Goal: Information Seeking & Learning: Learn about a topic

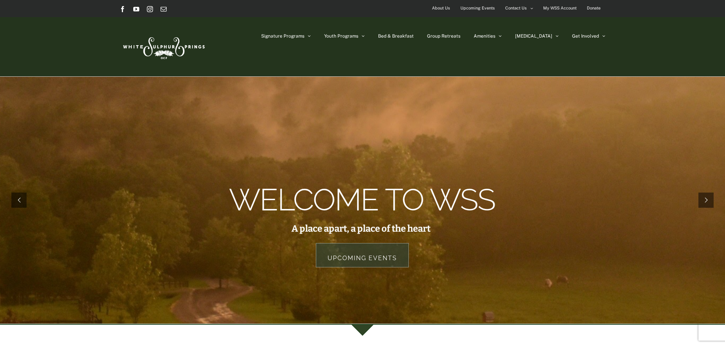
click at [484, 9] on span "Upcoming Events" at bounding box center [477, 8] width 35 height 11
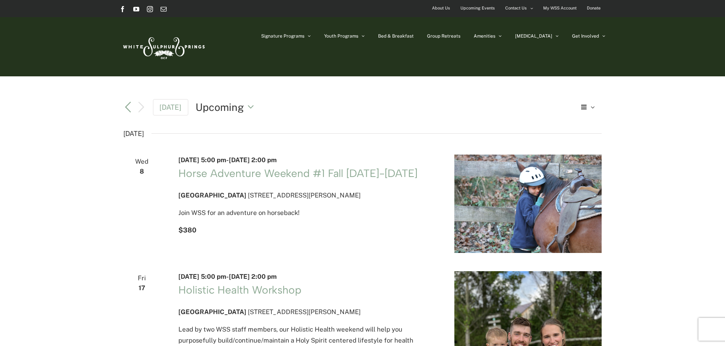
click at [486, 5] on span "Upcoming Events" at bounding box center [477, 8] width 35 height 11
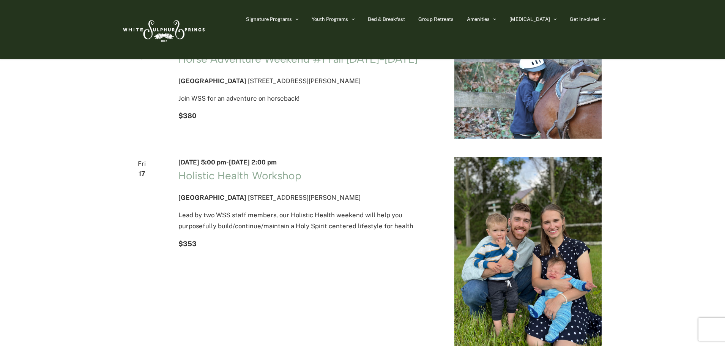
scroll to position [76, 0]
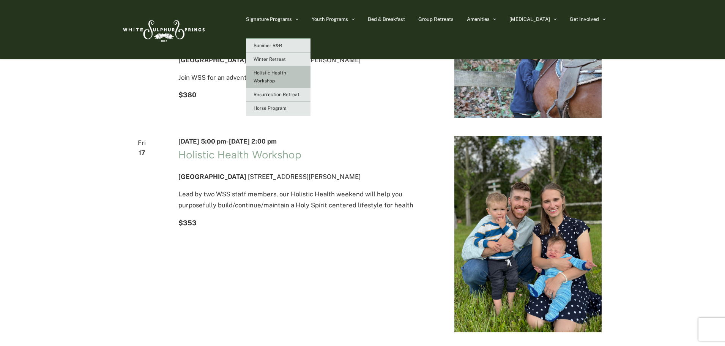
click at [286, 75] on span "Holistic Health Workshop" at bounding box center [269, 76] width 33 height 13
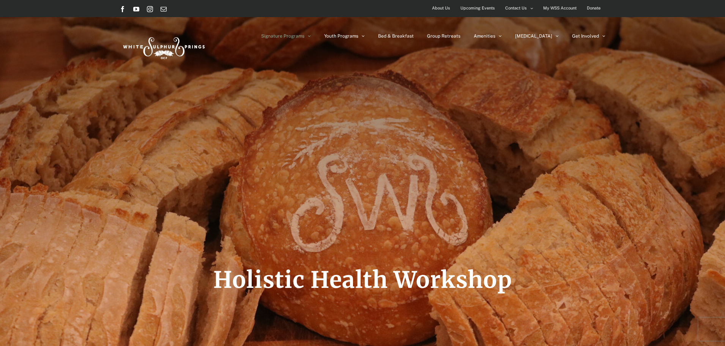
click at [476, 6] on span "Upcoming Events" at bounding box center [477, 8] width 35 height 11
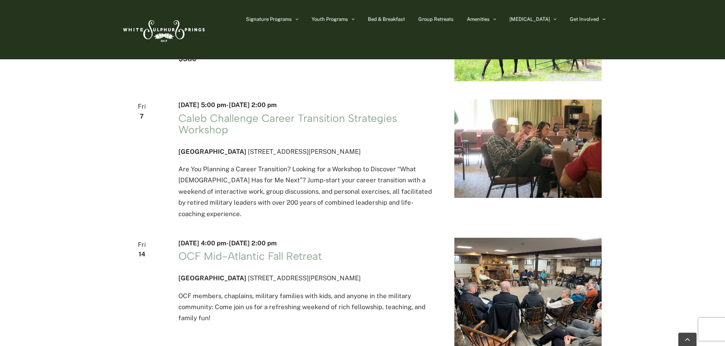
scroll to position [645, 0]
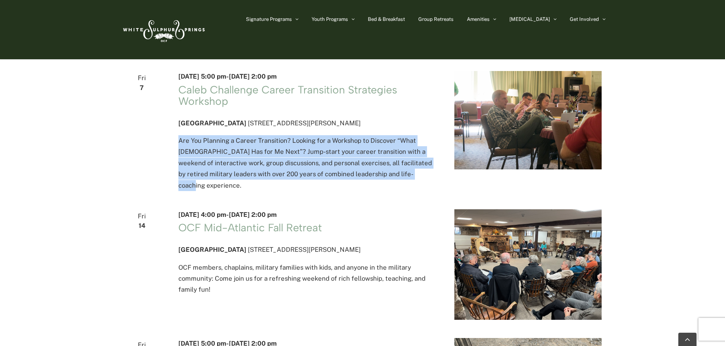
drag, startPoint x: 178, startPoint y: 161, endPoint x: 427, endPoint y: 198, distance: 251.9
click at [427, 191] on div "November 7 @ 5:00 pm - November 9 @ 2:00 pm Caleb Challenge Career Transition S…" at bounding box center [307, 131] width 276 height 120
copy p "Are You Planning a Career Transition? Looking for a Workshop to Discover “What …"
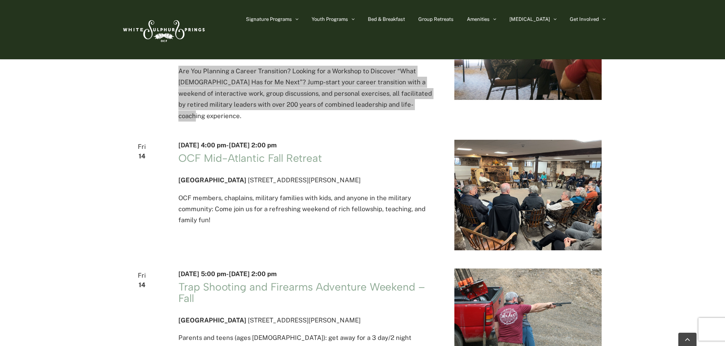
scroll to position [721, 0]
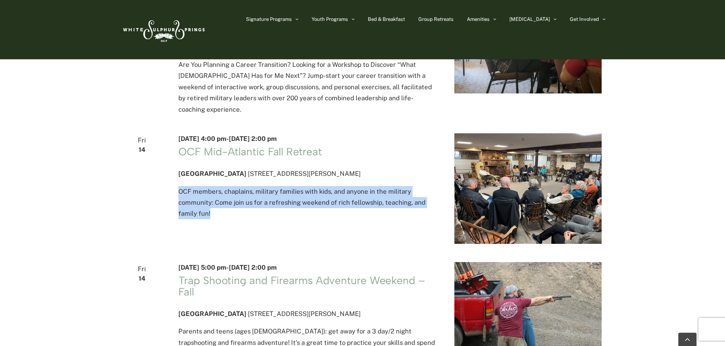
drag, startPoint x: 179, startPoint y: 215, endPoint x: 221, endPoint y: 234, distance: 46.0
click at [221, 219] on p "OCF members, chaplains, military families with kids, and anyone in the military…" at bounding box center [307, 202] width 258 height 33
copy p "OCF members, chaplains, military families with kids, and anyone in the military…"
click at [498, 194] on img "\a\9\9\9List of Events\9\9\9" at bounding box center [527, 188] width 147 height 110
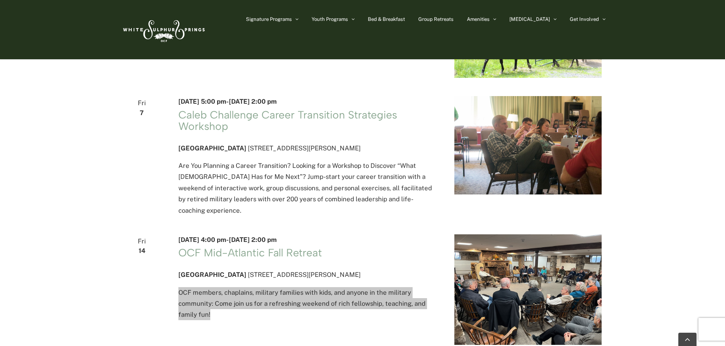
scroll to position [607, 0]
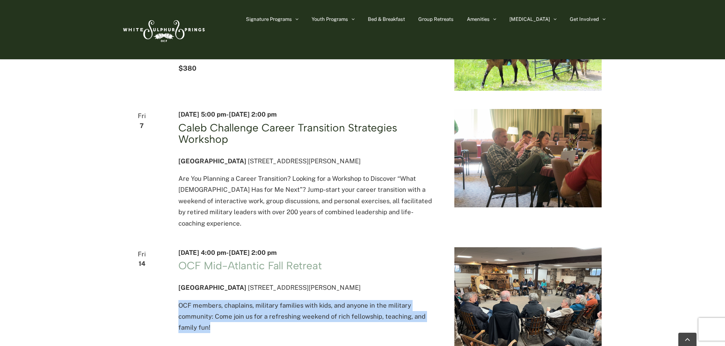
click at [248, 143] on link "Caleb Challenge Career Transition Strategies Workshop" at bounding box center [287, 133] width 219 height 24
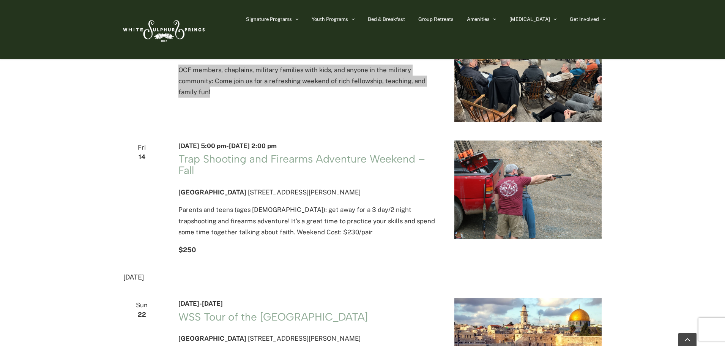
scroll to position [873, 0]
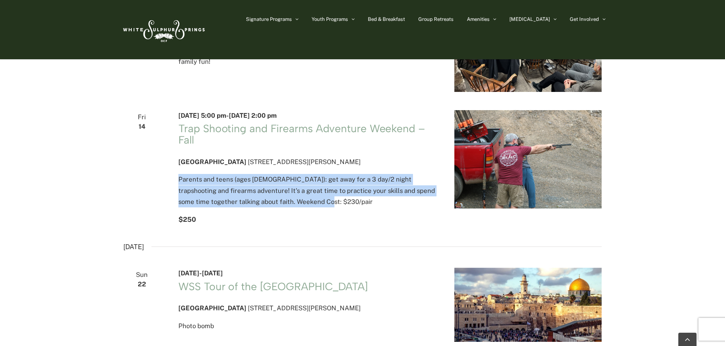
drag, startPoint x: 178, startPoint y: 204, endPoint x: 302, endPoint y: 224, distance: 125.7
click at [302, 207] on p "Parents and teens (ages 10-14): get away for a 3 day/2 night trapshooting and f…" at bounding box center [307, 190] width 258 height 33
copy p "Parents and teens (ages 10-14): get away for a 3 day/2 night trapshooting and f…"
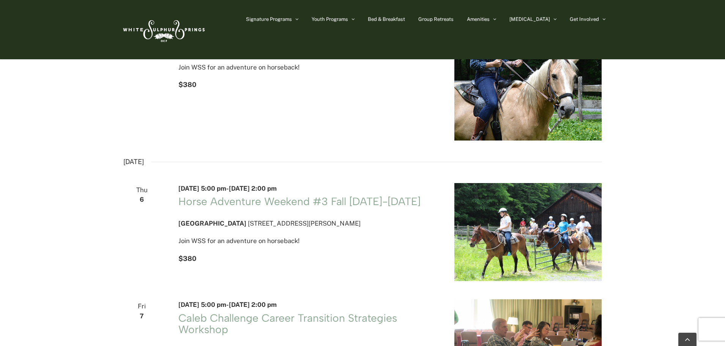
scroll to position [417, 0]
click at [233, 207] on link "Horse Adventure Weekend #3 Fall Thursday-Saturday" at bounding box center [299, 200] width 242 height 13
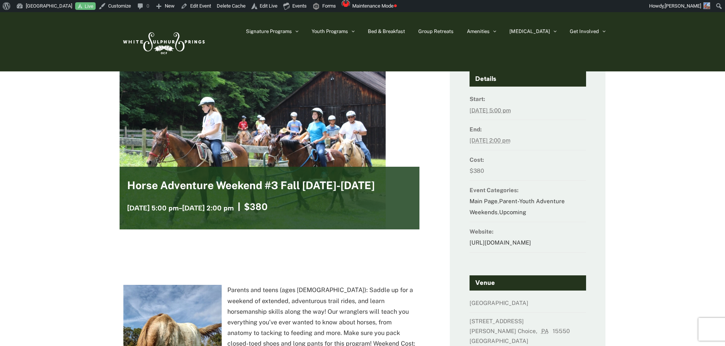
scroll to position [114, 0]
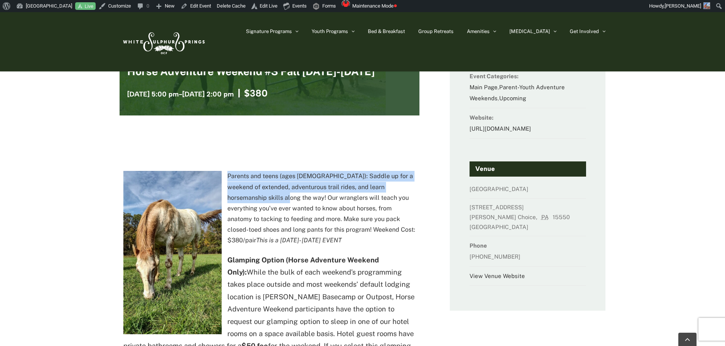
drag, startPoint x: 228, startPoint y: 175, endPoint x: 270, endPoint y: 194, distance: 45.8
click at [270, 194] on p "Parents and teens (ages 10-14): Saddle up for a weekend of extended, adventurou…" at bounding box center [269, 208] width 292 height 75
copy p "Parents and teens (ages 10-14): Saddle up for a weekend of extended, adventurou…"
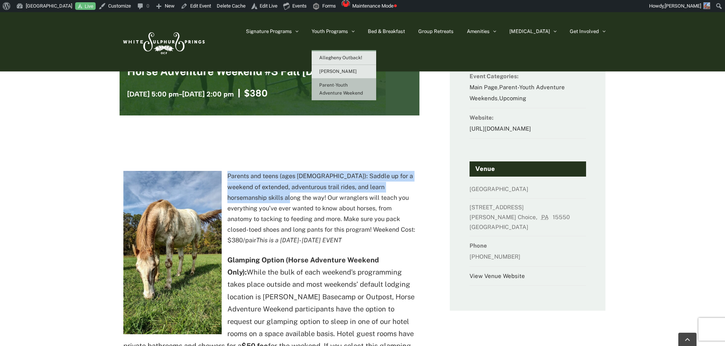
click at [363, 83] on span "Parent-Youth Adventure Weekend" at bounding box center [341, 88] width 44 height 13
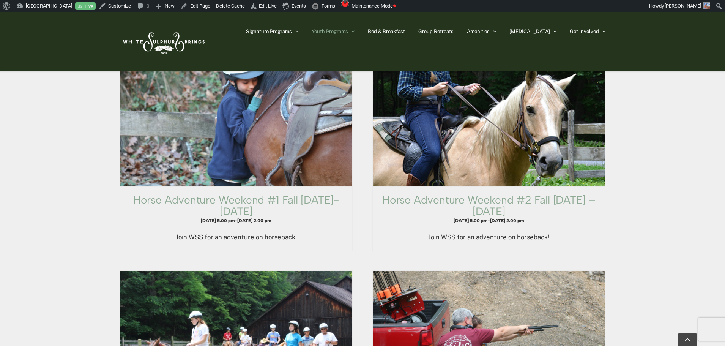
scroll to position [721, 0]
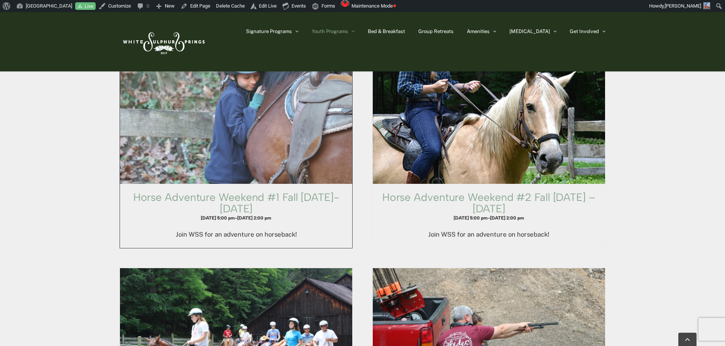
click at [277, 96] on span "Horse Adventure Weekend #1 Fall Wednesday-Friday" at bounding box center [236, 105] width 256 height 174
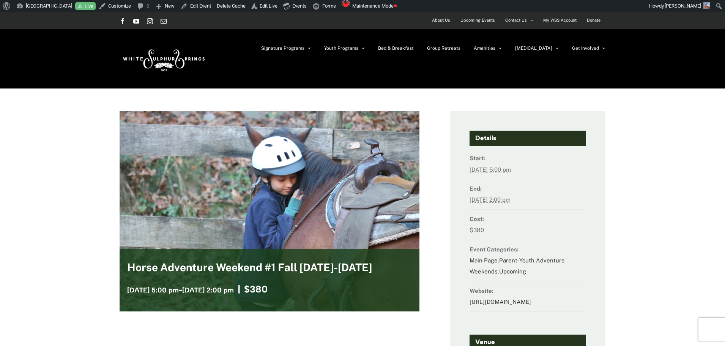
click at [481, 22] on span "Upcoming Events" at bounding box center [477, 20] width 35 height 11
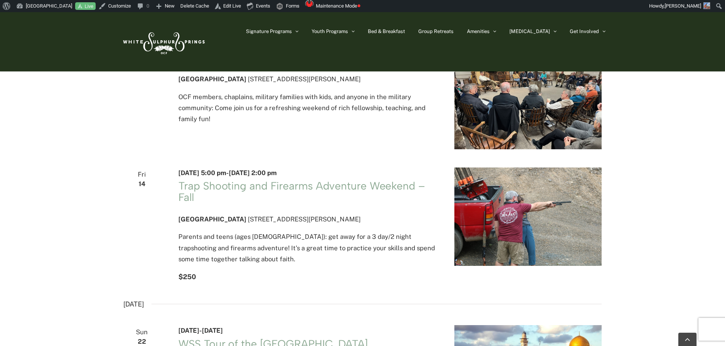
scroll to position [835, 0]
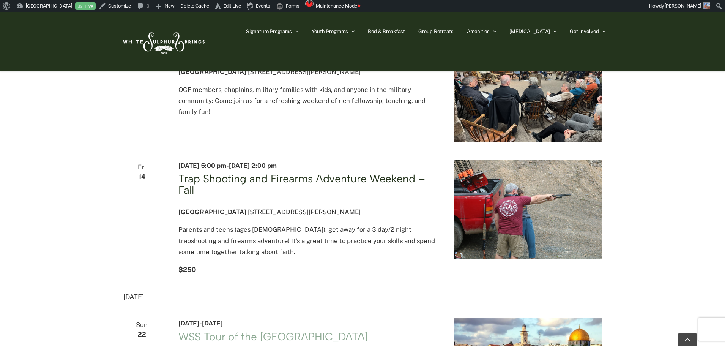
click at [303, 192] on link "Trap Shooting and Firearms Adventure Weekend – Fall" at bounding box center [301, 184] width 246 height 24
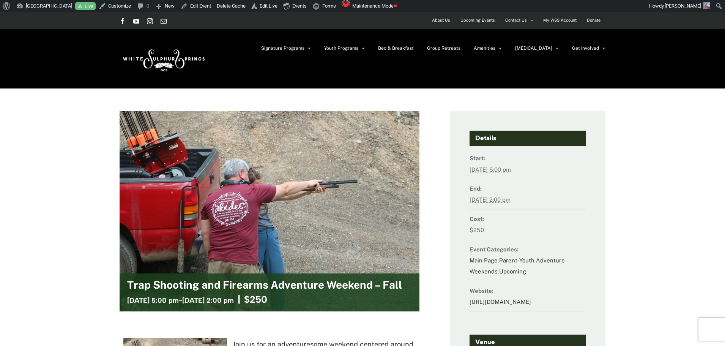
click at [165, 57] on img at bounding box center [162, 59] width 87 height 36
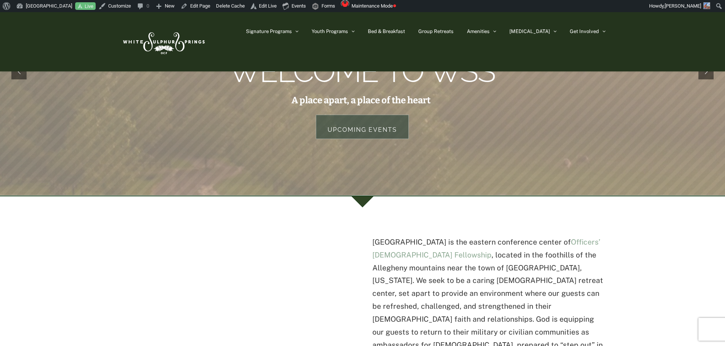
scroll to position [76, 0]
